Goal: Task Accomplishment & Management: Use online tool/utility

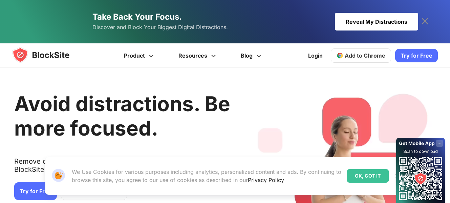
click at [374, 10] on link "Take Back Your Focus. Discover and Block Your Biggest Digital Distractions. Rev…" at bounding box center [225, 21] width 386 height 43
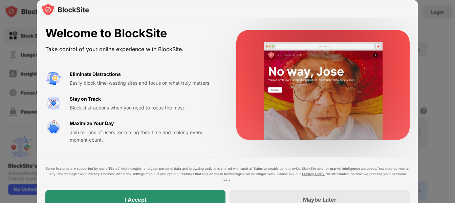
click at [200, 194] on div "I Accept" at bounding box center [135, 199] width 180 height 19
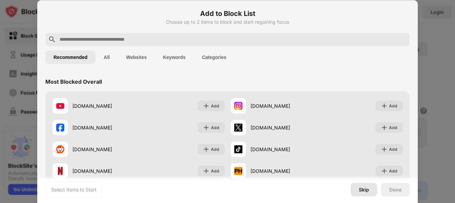
click at [367, 191] on div "Skip" at bounding box center [364, 189] width 10 height 5
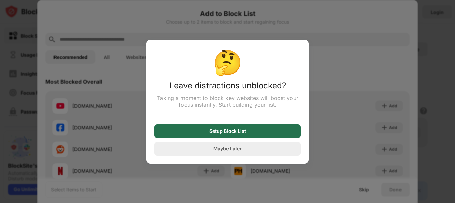
click at [244, 133] on div "Setup Block List" at bounding box center [227, 130] width 37 height 5
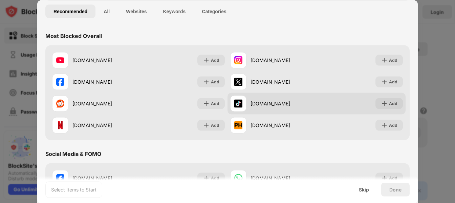
scroll to position [135, 0]
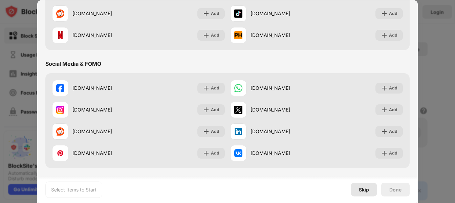
click at [364, 188] on div "Skip" at bounding box center [364, 189] width 10 height 5
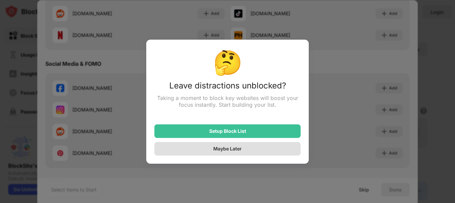
click at [236, 149] on div "Maybe Later" at bounding box center [227, 149] width 28 height 6
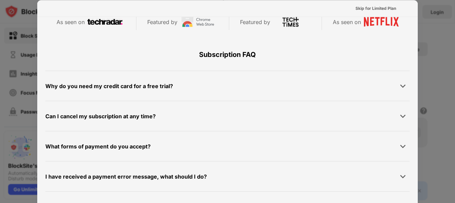
scroll to position [330, 0]
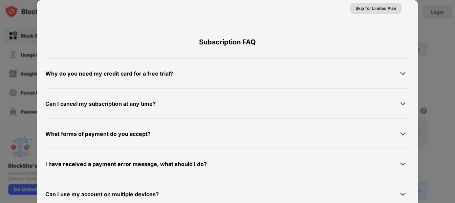
click at [366, 6] on div "Skip for Limited Plan" at bounding box center [376, 8] width 41 height 7
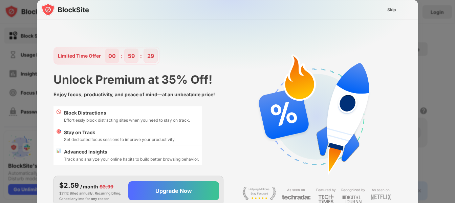
scroll to position [0, 0]
click at [395, 7] on div "Skip" at bounding box center [391, 9] width 9 height 7
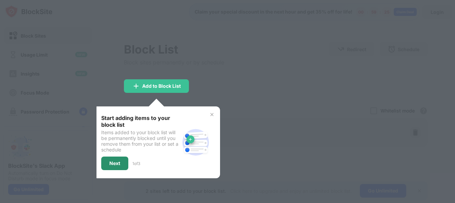
click at [115, 160] on div "Next" at bounding box center [114, 163] width 27 height 14
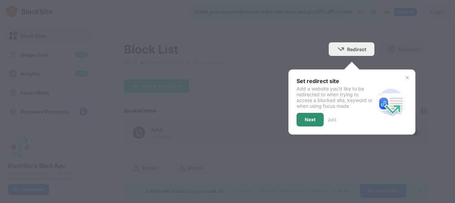
click at [308, 120] on div "Next" at bounding box center [310, 119] width 11 height 5
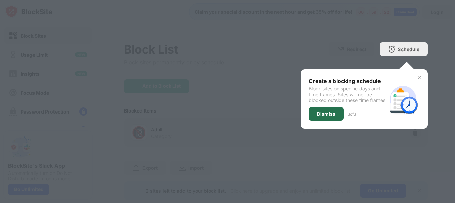
click at [322, 115] on div "Dismiss" at bounding box center [326, 114] width 35 height 14
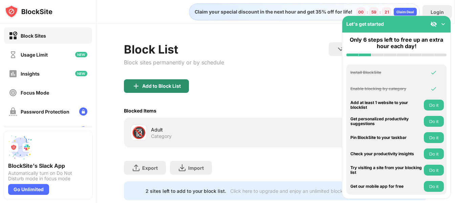
click at [164, 87] on div "Add to Block List" at bounding box center [161, 85] width 39 height 5
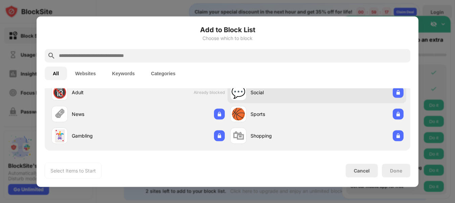
scroll to position [34, 0]
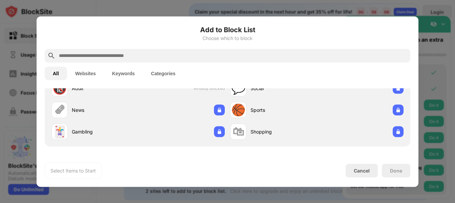
paste input "**********"
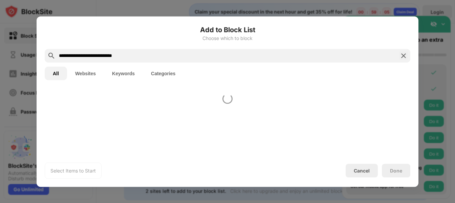
scroll to position [0, 0]
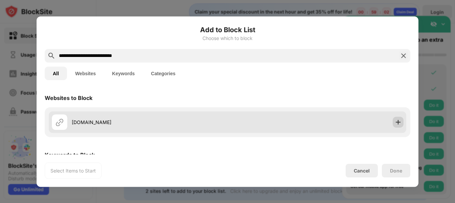
type input "**********"
click at [393, 126] on div at bounding box center [398, 121] width 11 height 11
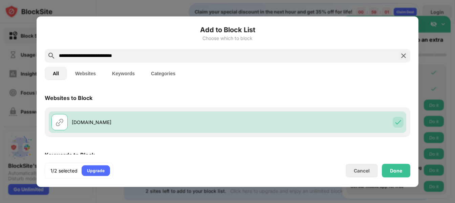
scroll to position [34, 0]
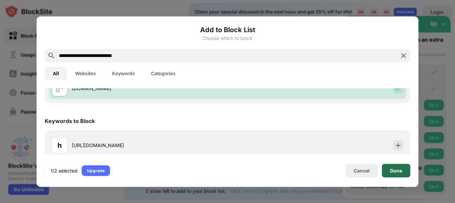
click at [391, 169] on div "Done" at bounding box center [396, 170] width 12 height 5
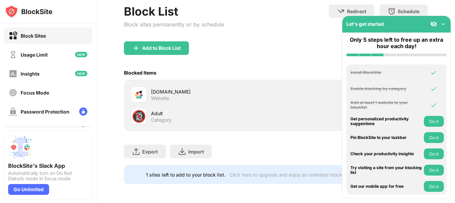
scroll to position [43, 0]
